Goal: Use online tool/utility: Utilize a website feature to perform a specific function

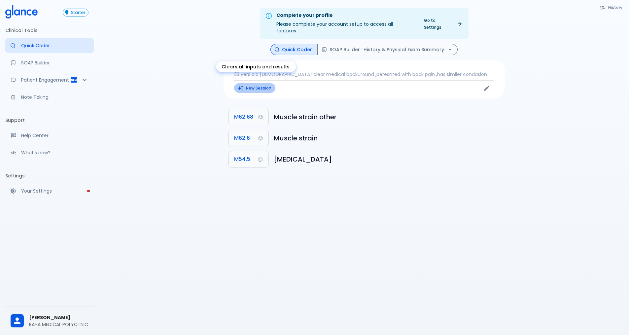
click at [273, 83] on button "New Session" at bounding box center [254, 88] width 41 height 10
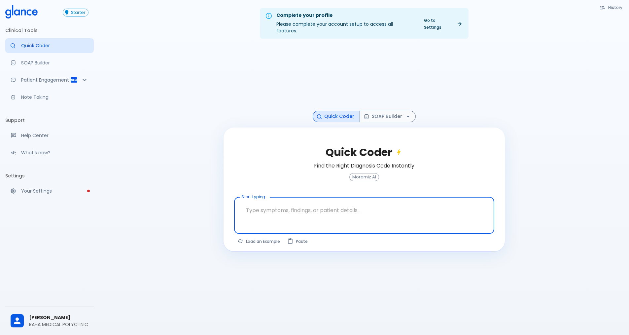
click at [270, 203] on textarea at bounding box center [364, 210] width 251 height 21
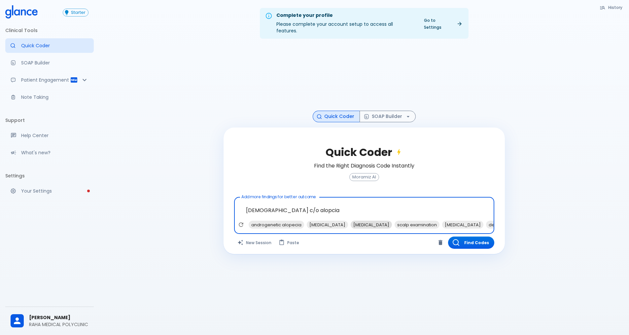
click at [373, 221] on span "[MEDICAL_DATA]" at bounding box center [371, 225] width 41 height 8
type textarea "[DEMOGRAPHIC_DATA] c/o alopcia , [GEOGRAPHIC_DATA][MEDICAL_DATA]"
click at [474, 237] on button "Find Codes" at bounding box center [471, 242] width 46 height 12
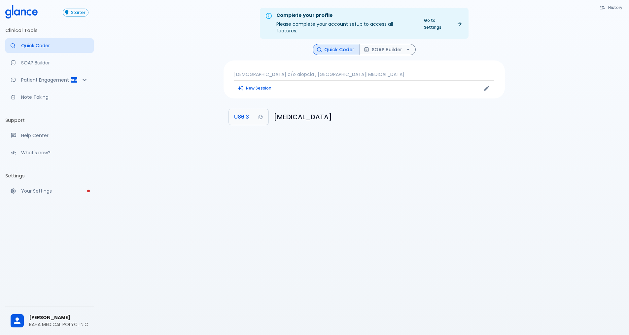
click at [368, 71] on p "[DEMOGRAPHIC_DATA] c/o alopcia , [GEOGRAPHIC_DATA][MEDICAL_DATA]" at bounding box center [364, 74] width 260 height 7
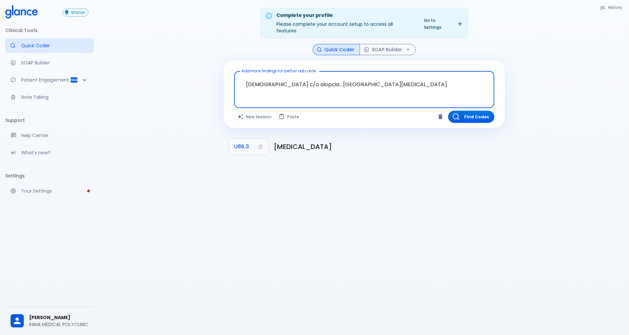
click at [356, 79] on textarea "[DEMOGRAPHIC_DATA] c/o alopcia , [GEOGRAPHIC_DATA][MEDICAL_DATA]" at bounding box center [364, 84] width 251 height 21
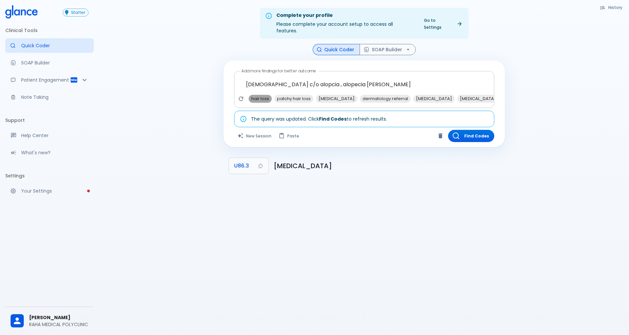
click at [260, 95] on span "hair loss" at bounding box center [260, 99] width 23 height 8
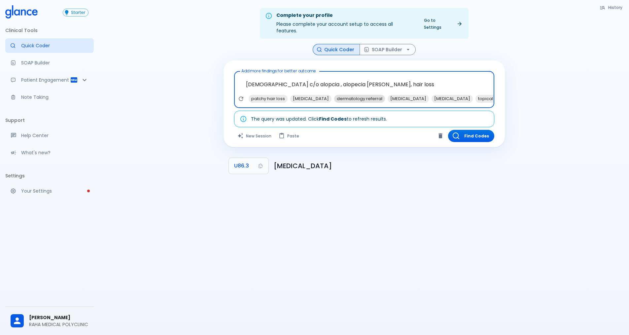
click at [370, 95] on span "dermatology referral" at bounding box center [359, 99] width 51 height 8
type textarea "[DEMOGRAPHIC_DATA] c/o alopcia , alopecia [PERSON_NAME], hair loss, dermatology…"
click at [479, 130] on button "Find Codes" at bounding box center [471, 136] width 46 height 12
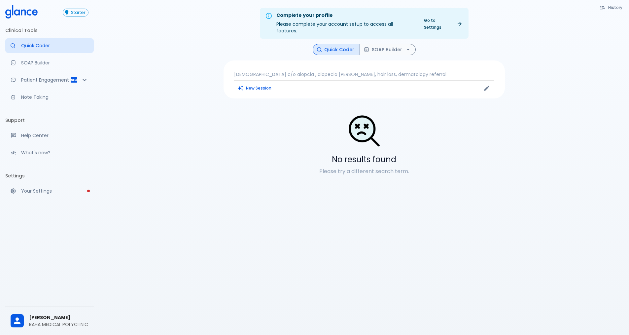
click at [405, 71] on p "[DEMOGRAPHIC_DATA] c/o alopcia , alopecia [PERSON_NAME], hair loss, dermatology…" at bounding box center [364, 74] width 260 height 7
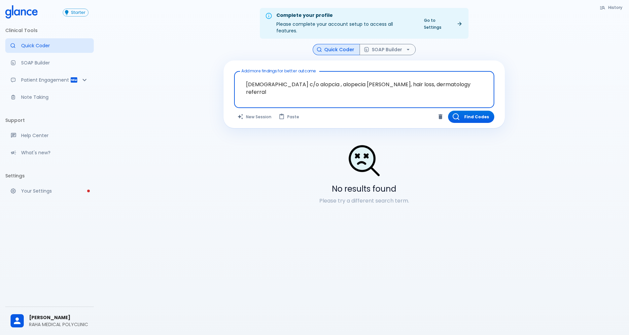
click at [436, 77] on textarea "[DEMOGRAPHIC_DATA] c/o alopcia , alopecia [PERSON_NAME], hair loss, dermatology…" at bounding box center [364, 84] width 251 height 21
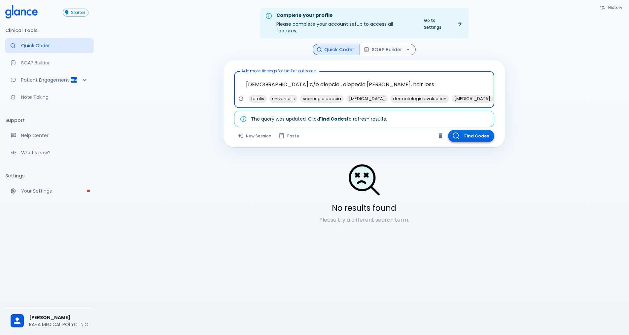
type textarea "[DEMOGRAPHIC_DATA] c/o alopcia , alopecia [PERSON_NAME], hair loss"
click at [475, 130] on button "Find Codes" at bounding box center [471, 136] width 46 height 12
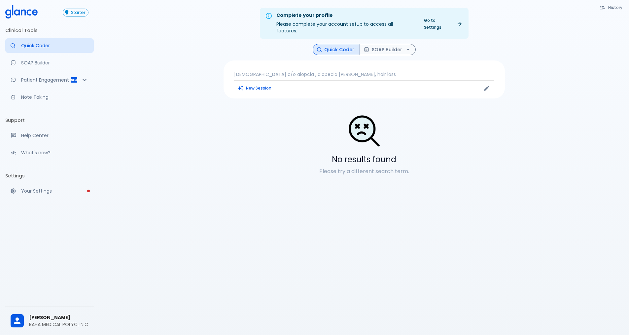
click at [368, 64] on div "[DEMOGRAPHIC_DATA] c/o alopcia , alopecia [PERSON_NAME], hair loss New Session" at bounding box center [364, 79] width 281 height 38
click at [368, 71] on p "[DEMOGRAPHIC_DATA] c/o alopcia , alopecia [PERSON_NAME], hair loss" at bounding box center [364, 74] width 260 height 7
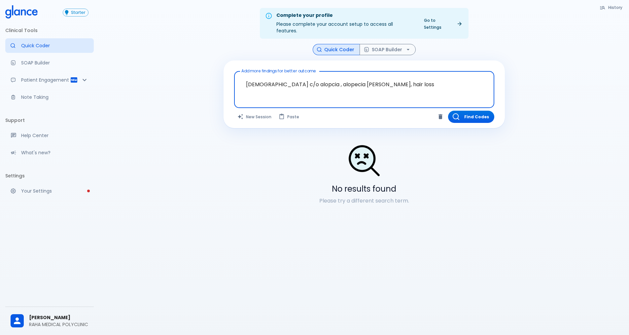
click at [373, 77] on textarea "[DEMOGRAPHIC_DATA] c/o alopcia , alopecia [PERSON_NAME], hair loss" at bounding box center [364, 84] width 251 height 21
drag, startPoint x: 306, startPoint y: 76, endPoint x: 346, endPoint y: 77, distance: 40.3
click at [346, 77] on textarea "[DEMOGRAPHIC_DATA] c/o alopcia , alopecia [PERSON_NAME], hair loss" at bounding box center [364, 84] width 251 height 21
